Goal: Task Accomplishment & Management: Manage account settings

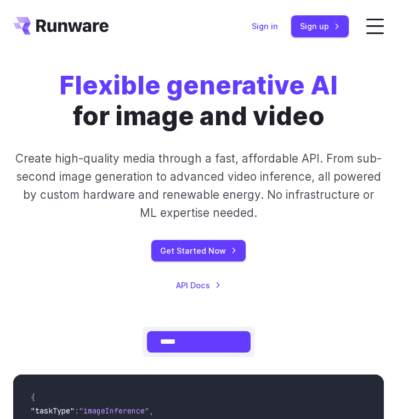
click at [262, 23] on link "Sign in" at bounding box center [265, 26] width 26 height 13
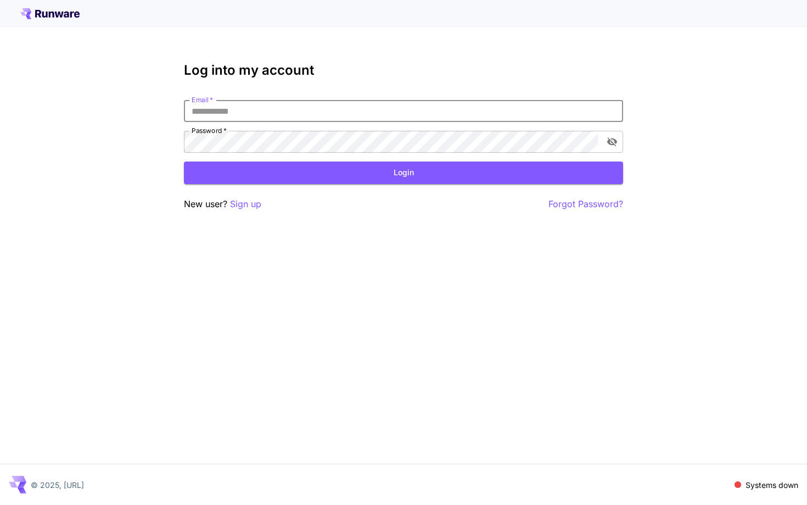
click at [245, 115] on input "Email   *" at bounding box center [403, 111] width 439 height 22
type input "**********"
click at [288, 167] on button "Login" at bounding box center [403, 172] width 439 height 23
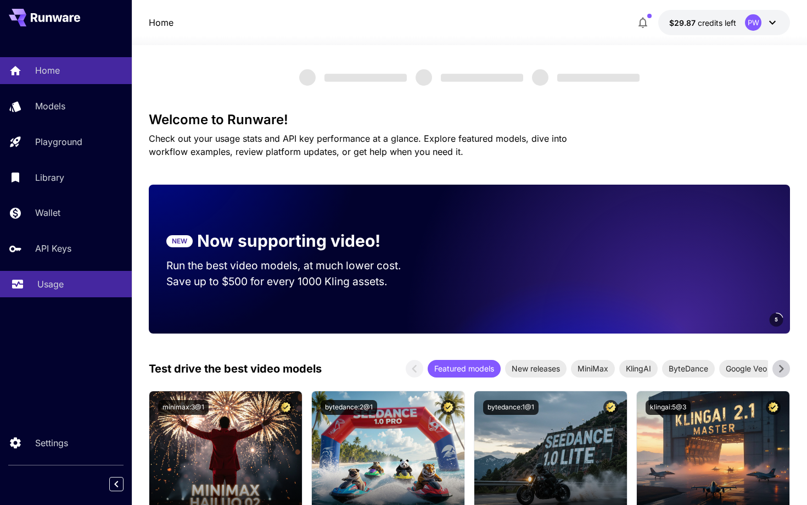
click at [46, 282] on p "Usage" at bounding box center [50, 283] width 26 height 13
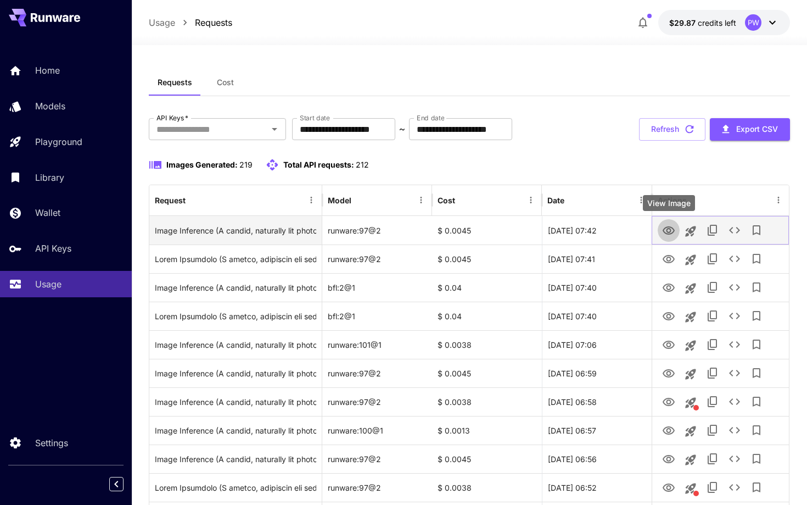
click at [397, 232] on icon "View Image" at bounding box center [668, 230] width 13 height 13
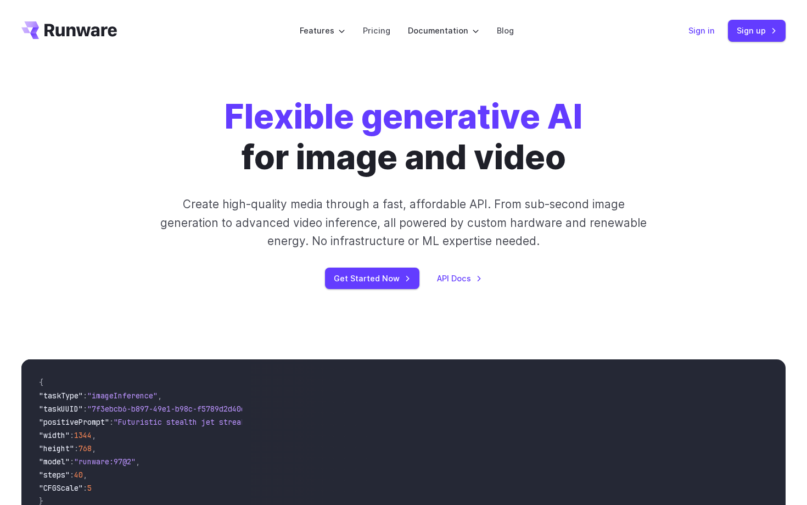
click at [707, 25] on link "Sign in" at bounding box center [701, 30] width 26 height 13
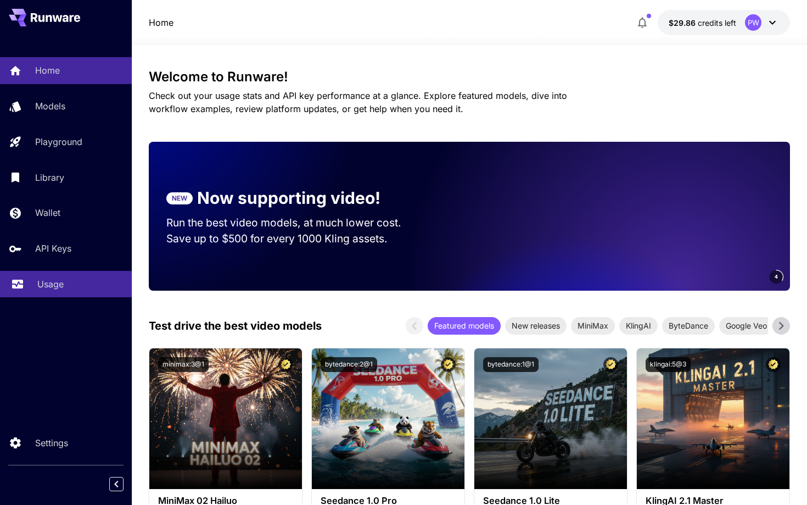
click at [47, 288] on p "Usage" at bounding box center [50, 283] width 26 height 13
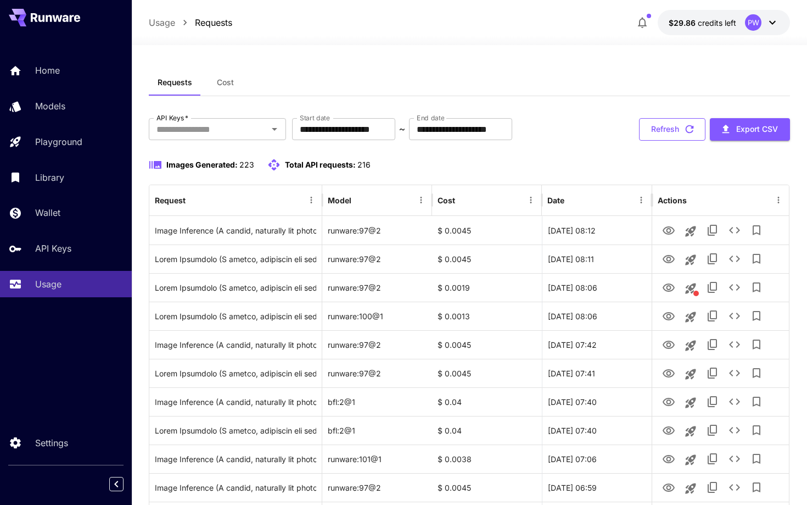
click at [658, 126] on button "Refresh" at bounding box center [672, 129] width 66 height 23
click at [40, 253] on p "API Keys" at bounding box center [55, 248] width 36 height 13
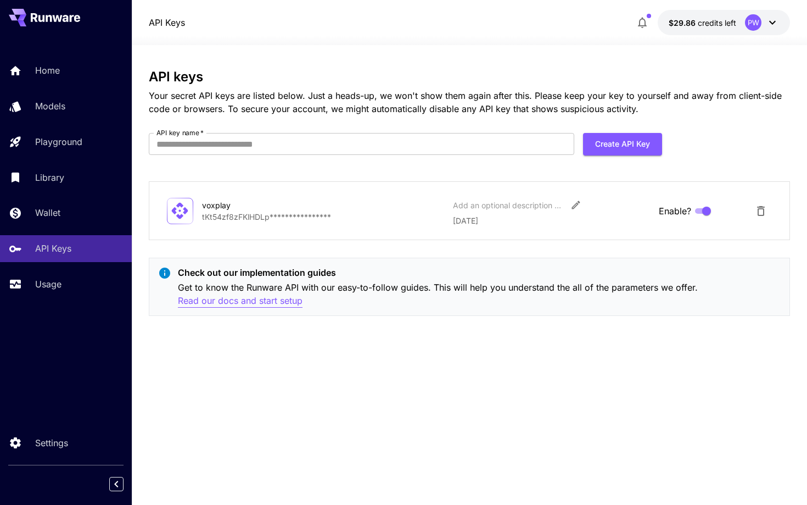
click at [220, 302] on p "Read our docs and start setup" at bounding box center [240, 301] width 125 height 14
